Goal: Transaction & Acquisition: Purchase product/service

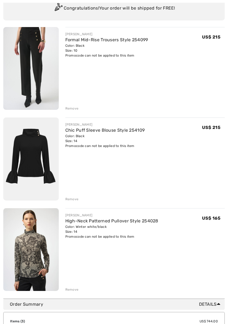
scroll to position [54, 0]
click at [33, 67] on img at bounding box center [30, 68] width 55 height 83
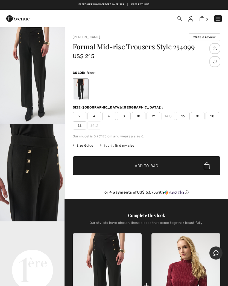
click at [84, 144] on span "Size Guide" at bounding box center [83, 145] width 20 height 5
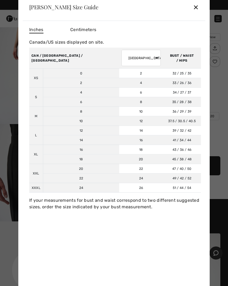
click at [197, 7] on div "✕" at bounding box center [196, 6] width 6 height 11
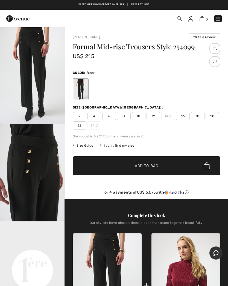
click at [122, 116] on span "8" at bounding box center [124, 116] width 14 height 8
click at [117, 167] on span "✔ Added to Bag Add to Bag" at bounding box center [146, 165] width 147 height 19
click at [21, 19] on img at bounding box center [17, 18] width 23 height 11
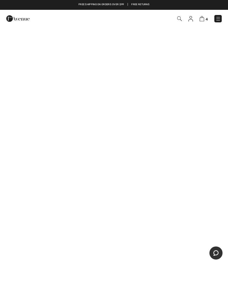
click at [218, 21] on img at bounding box center [217, 18] width 5 height 5
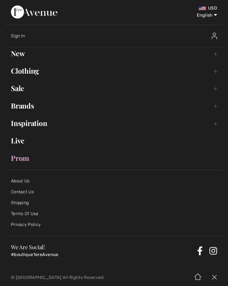
click at [18, 89] on link "Sale Toggle submenu" at bounding box center [113, 88] width 217 height 12
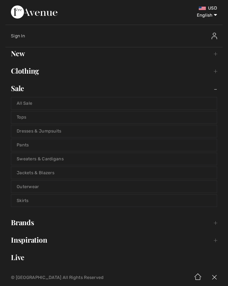
click at [24, 102] on link "All Sale" at bounding box center [113, 103] width 205 height 12
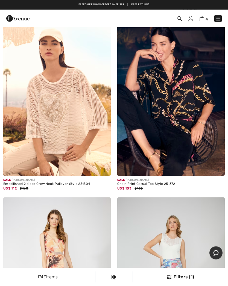
scroll to position [1754, 0]
click at [14, 22] on img at bounding box center [17, 18] width 23 height 11
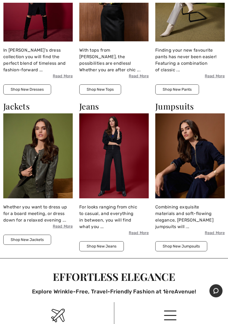
scroll to position [639, 0]
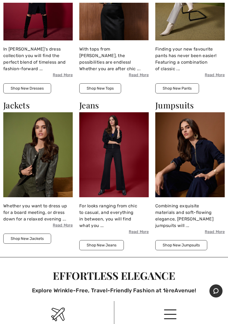
click at [20, 235] on button "Shop New Jackets" at bounding box center [27, 238] width 48 height 10
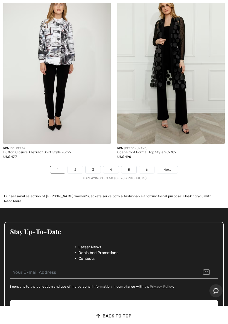
scroll to position [4757, 0]
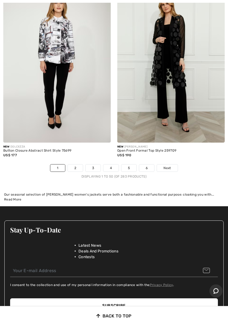
click at [77, 164] on link "2" at bounding box center [75, 167] width 15 height 7
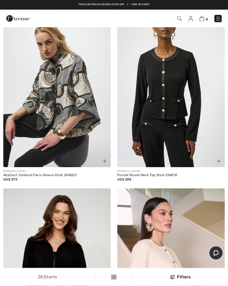
scroll to position [2412, 0]
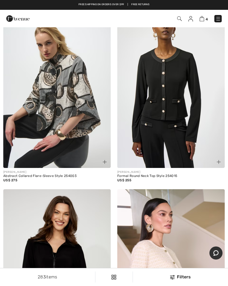
click at [159, 100] on img at bounding box center [170, 87] width 107 height 161
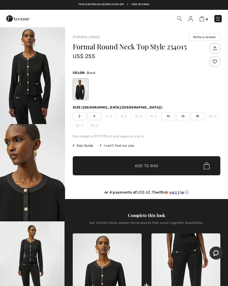
click at [83, 146] on span "Size Guide" at bounding box center [83, 145] width 20 height 5
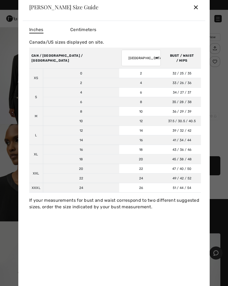
click at [195, 9] on div "✕" at bounding box center [196, 6] width 6 height 11
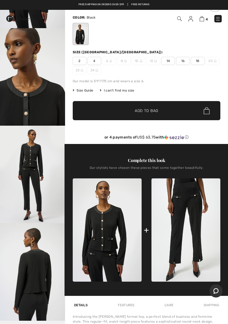
scroll to position [66, 0]
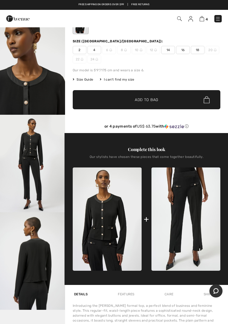
click at [174, 211] on img at bounding box center [185, 218] width 69 height 103
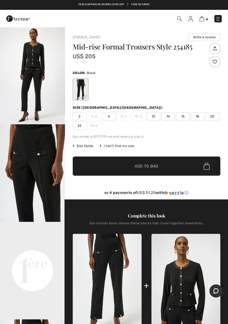
click at [18, 18] on img at bounding box center [17, 18] width 23 height 11
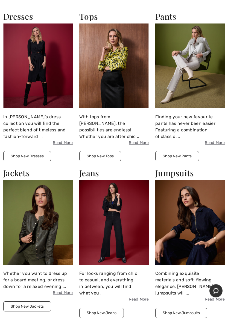
scroll to position [571, 0]
click at [185, 67] on img at bounding box center [189, 65] width 69 height 85
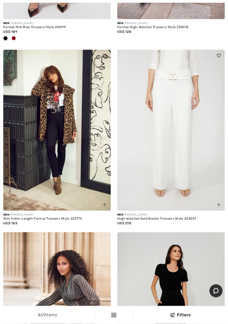
scroll to position [379, 0]
click at [156, 131] on img at bounding box center [170, 130] width 107 height 161
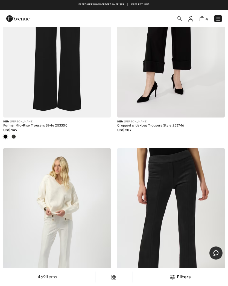
scroll to position [1431, 0]
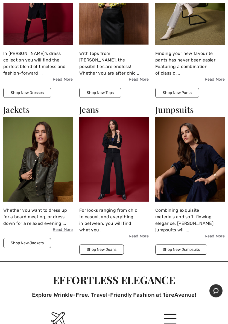
scroll to position [634, 0]
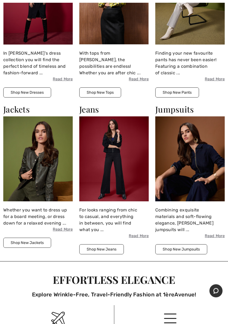
click at [26, 158] on img at bounding box center [37, 159] width 69 height 85
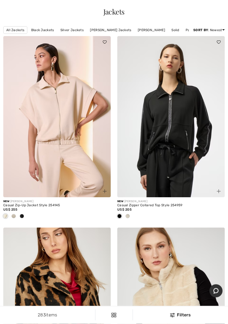
scroll to position [20, 0]
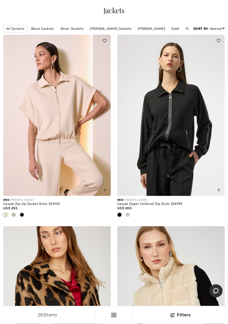
click at [148, 29] on link "[PERSON_NAME]" at bounding box center [151, 28] width 33 height 7
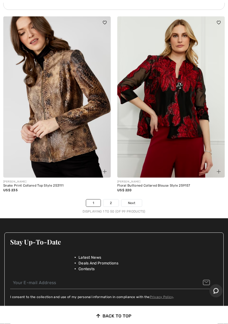
scroll to position [4698, 0]
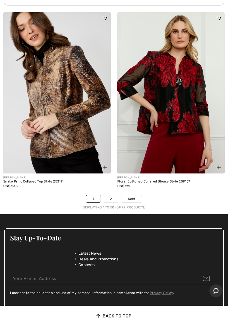
click at [113, 196] on link "2" at bounding box center [110, 199] width 15 height 7
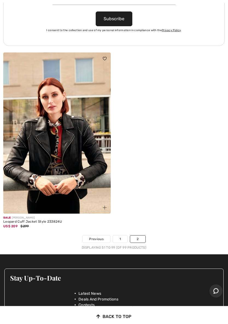
scroll to position [4645, 0]
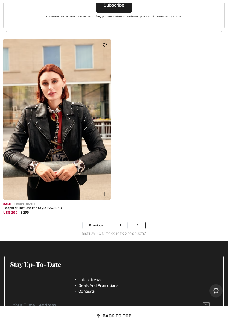
click at [45, 133] on img at bounding box center [56, 119] width 107 height 161
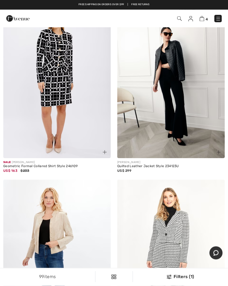
scroll to position [4182, 0]
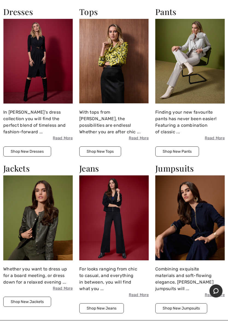
scroll to position [578, 0]
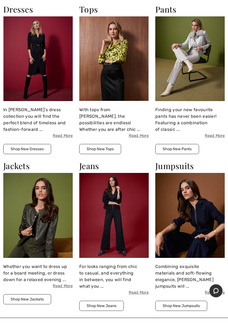
click at [21, 205] on img at bounding box center [37, 215] width 69 height 85
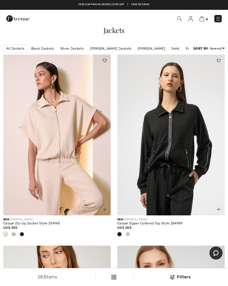
click at [109, 47] on link "[PERSON_NAME] Jackets" at bounding box center [110, 48] width 47 height 7
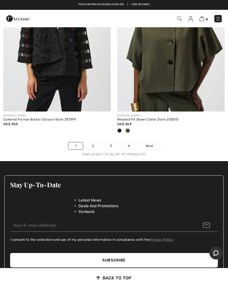
scroll to position [4850, 0]
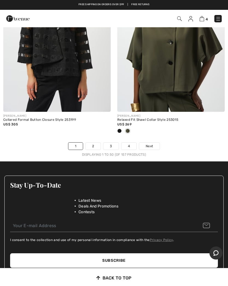
click at [94, 143] on link "2" at bounding box center [92, 146] width 15 height 7
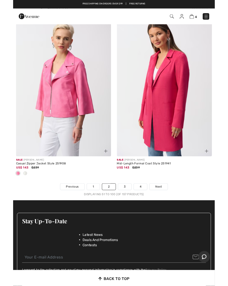
scroll to position [4767, 0]
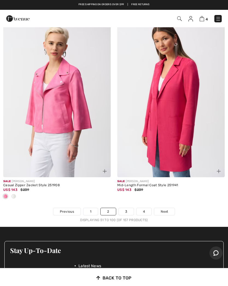
click at [124, 208] on link "3" at bounding box center [126, 211] width 15 height 7
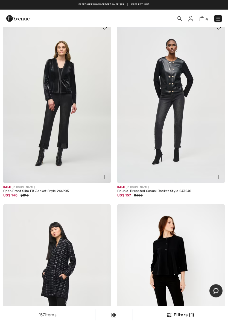
scroll to position [2352, 0]
click at [162, 100] on img at bounding box center [170, 102] width 107 height 161
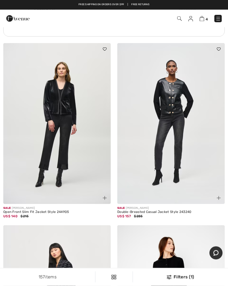
scroll to position [2330, 0]
click at [22, 20] on img at bounding box center [17, 18] width 23 height 11
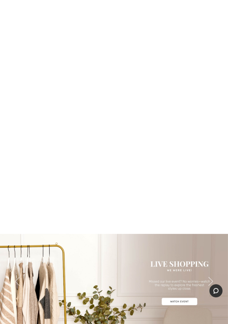
scroll to position [156, 0]
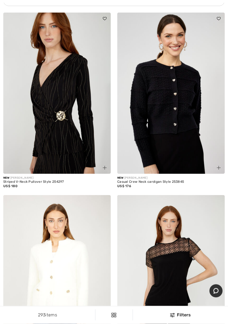
scroll to position [1218, 0]
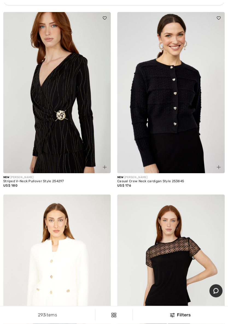
click at [47, 114] on img at bounding box center [56, 92] width 107 height 161
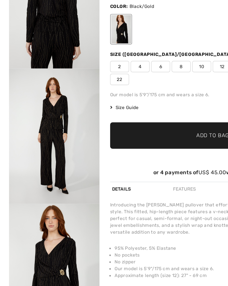
scroll to position [14, 0]
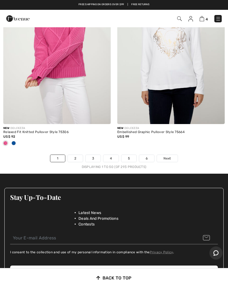
scroll to position [4827, 0]
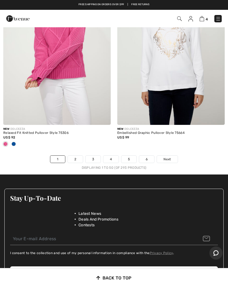
click at [74, 156] on link "2" at bounding box center [75, 159] width 15 height 7
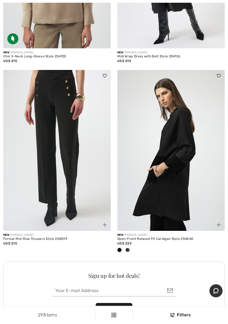
scroll to position [4433, 0]
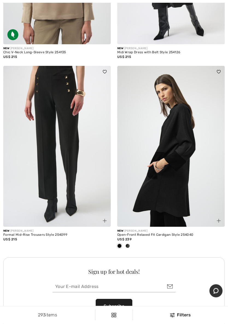
click at [39, 141] on img at bounding box center [56, 146] width 107 height 161
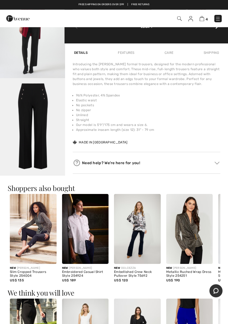
scroll to position [326, 0]
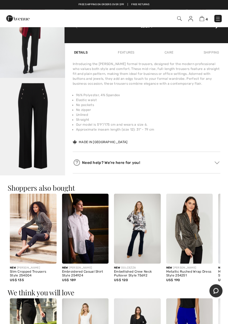
click at [184, 237] on img at bounding box center [189, 229] width 47 height 70
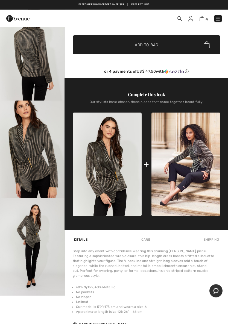
click at [20, 155] on img "3 / 4" at bounding box center [32, 149] width 65 height 97
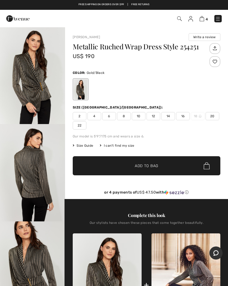
click at [81, 144] on span "Size Guide" at bounding box center [83, 145] width 20 height 5
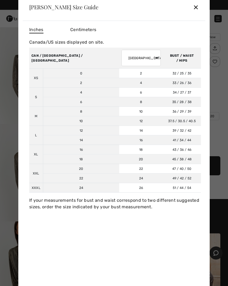
click at [195, 7] on div "✕" at bounding box center [196, 6] width 6 height 11
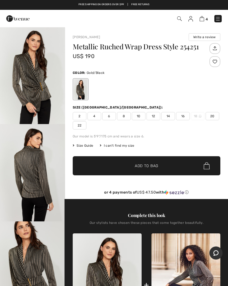
click at [82, 143] on span "Size Guide" at bounding box center [83, 145] width 20 height 5
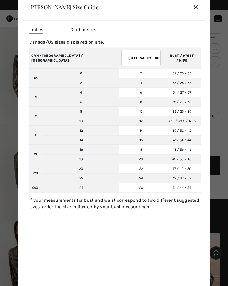
click at [197, 7] on div "✕" at bounding box center [196, 6] width 6 height 11
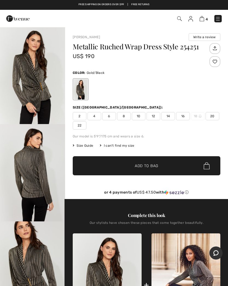
click at [150, 115] on span "12" at bounding box center [153, 116] width 14 height 8
click at [99, 164] on span "✔ Added to Bag Add to Bag" at bounding box center [146, 165] width 147 height 19
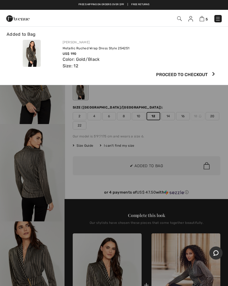
click at [203, 17] on img at bounding box center [201, 18] width 5 height 5
